Goal: Transaction & Acquisition: Purchase product/service

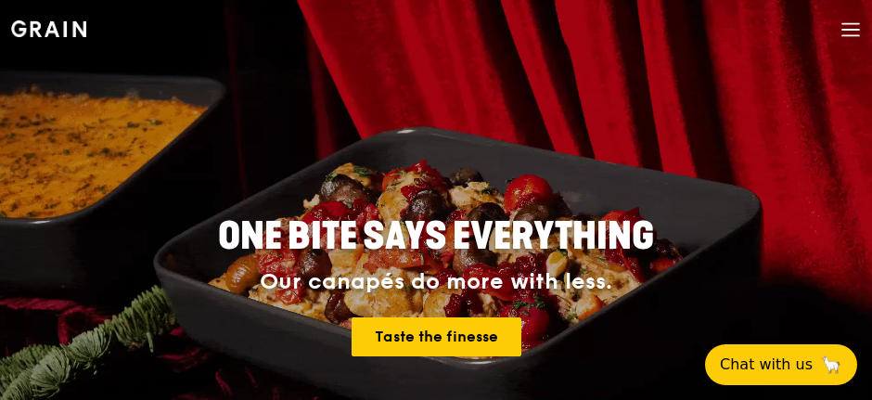
click at [847, 35] on icon at bounding box center [851, 35] width 17 height 0
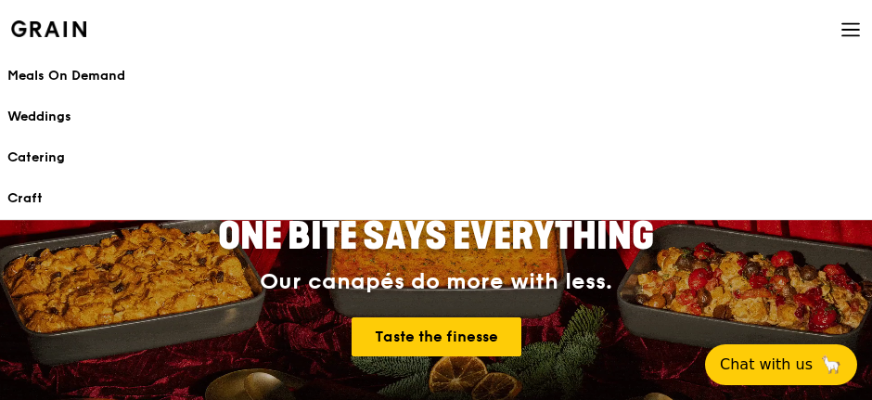
click at [97, 80] on div "Meals On Demand" at bounding box center [436, 76] width 858 height 19
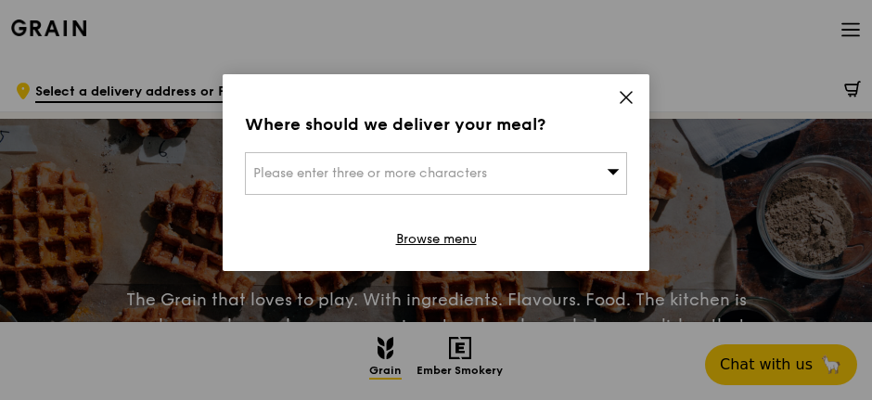
click at [623, 90] on icon at bounding box center [626, 97] width 17 height 17
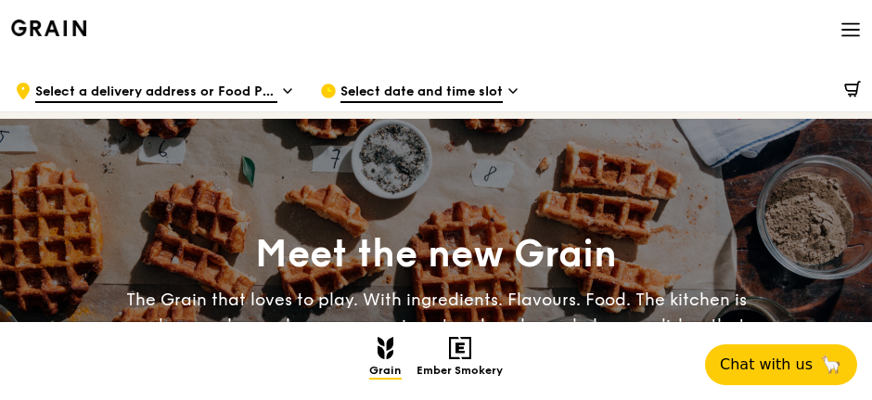
click at [846, 38] on icon at bounding box center [851, 29] width 20 height 20
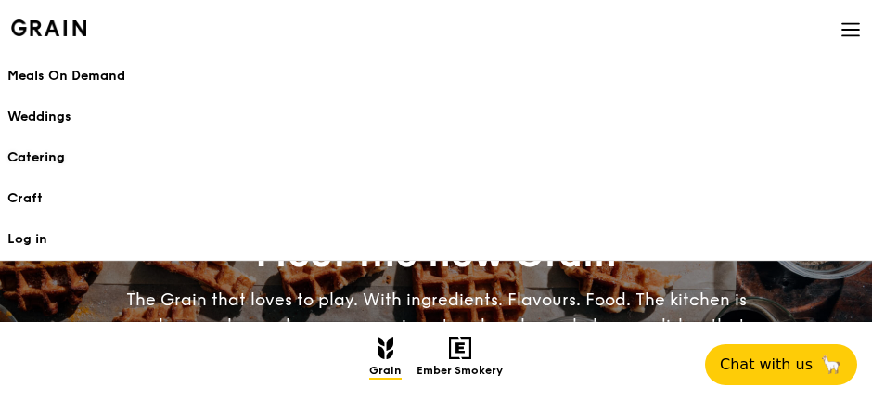
click at [37, 159] on div "Catering" at bounding box center [436, 157] width 858 height 19
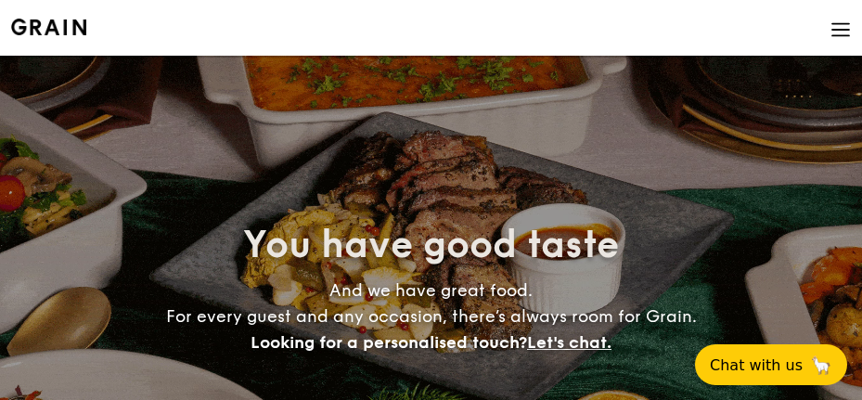
select select
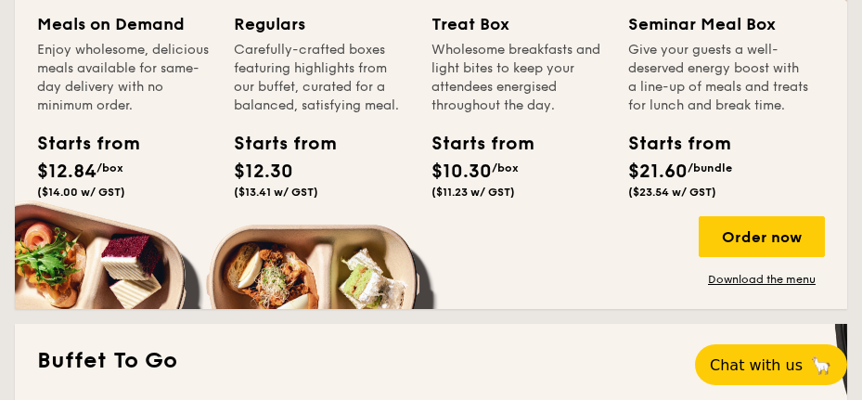
scroll to position [928, 0]
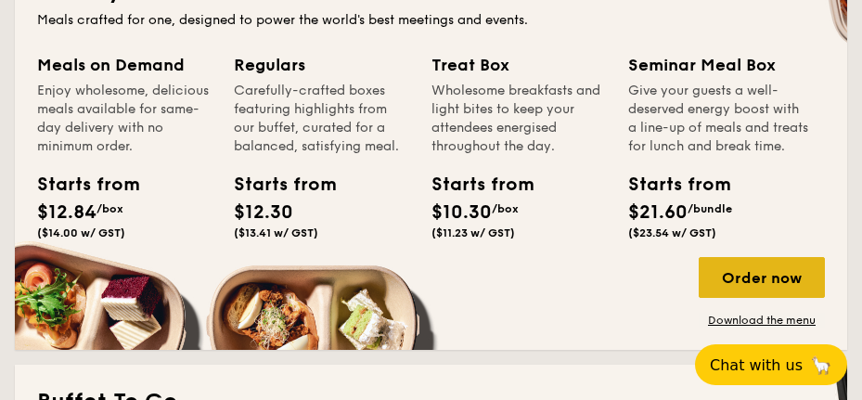
click at [753, 292] on div "Order now" at bounding box center [762, 277] width 126 height 41
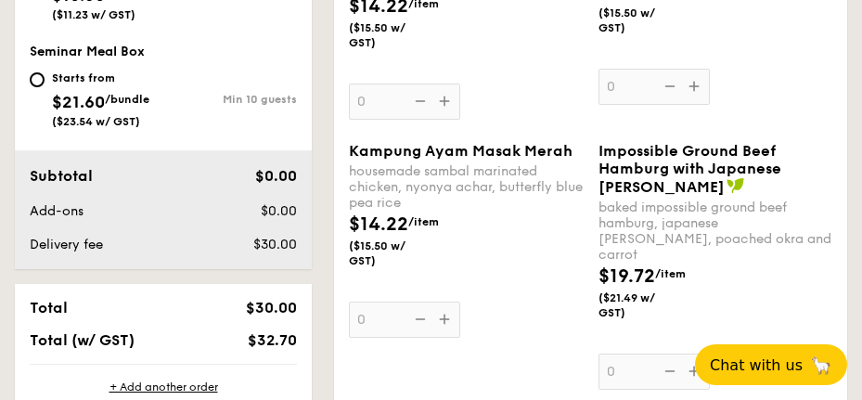
scroll to position [1114, 0]
